Goal: Information Seeking & Learning: Learn about a topic

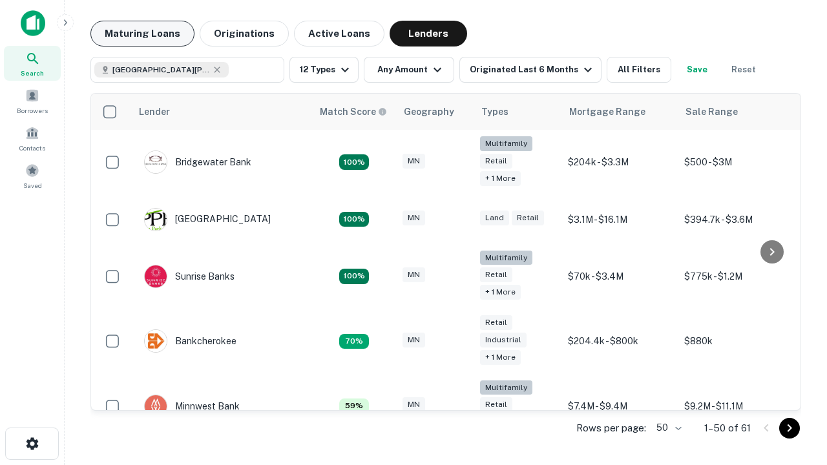
click at [142, 34] on button "Maturing Loans" at bounding box center [142, 34] width 104 height 26
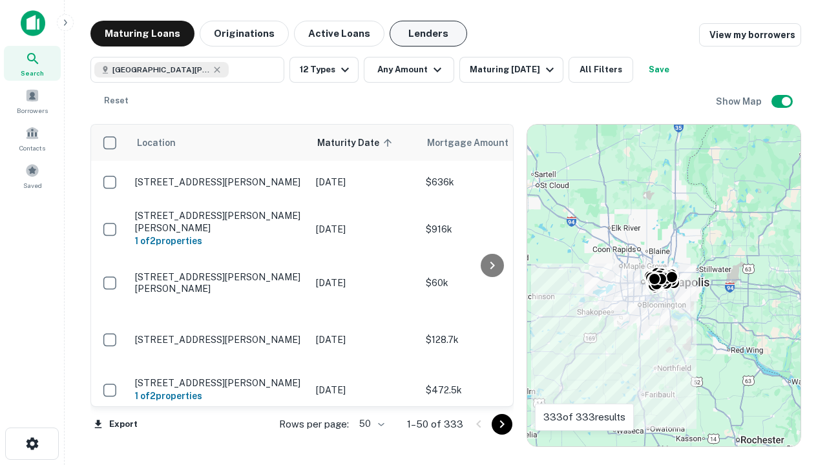
click at [428, 34] on button "Lenders" at bounding box center [428, 34] width 78 height 26
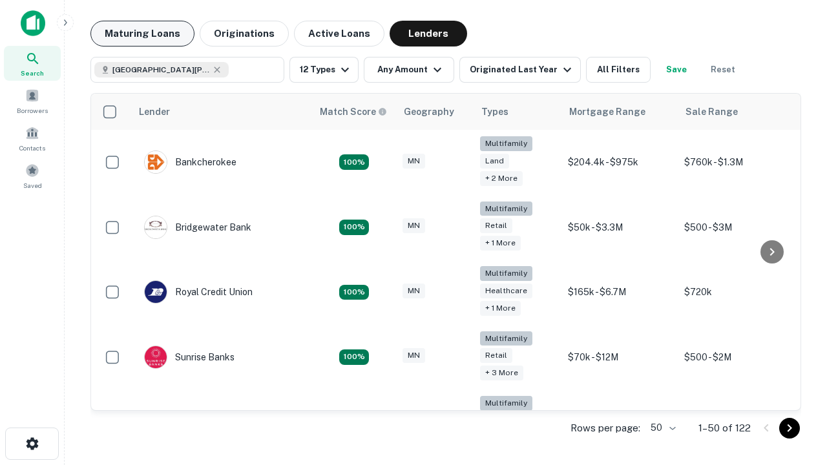
click at [142, 34] on button "Maturing Loans" at bounding box center [142, 34] width 104 height 26
